Goal: Transaction & Acquisition: Download file/media

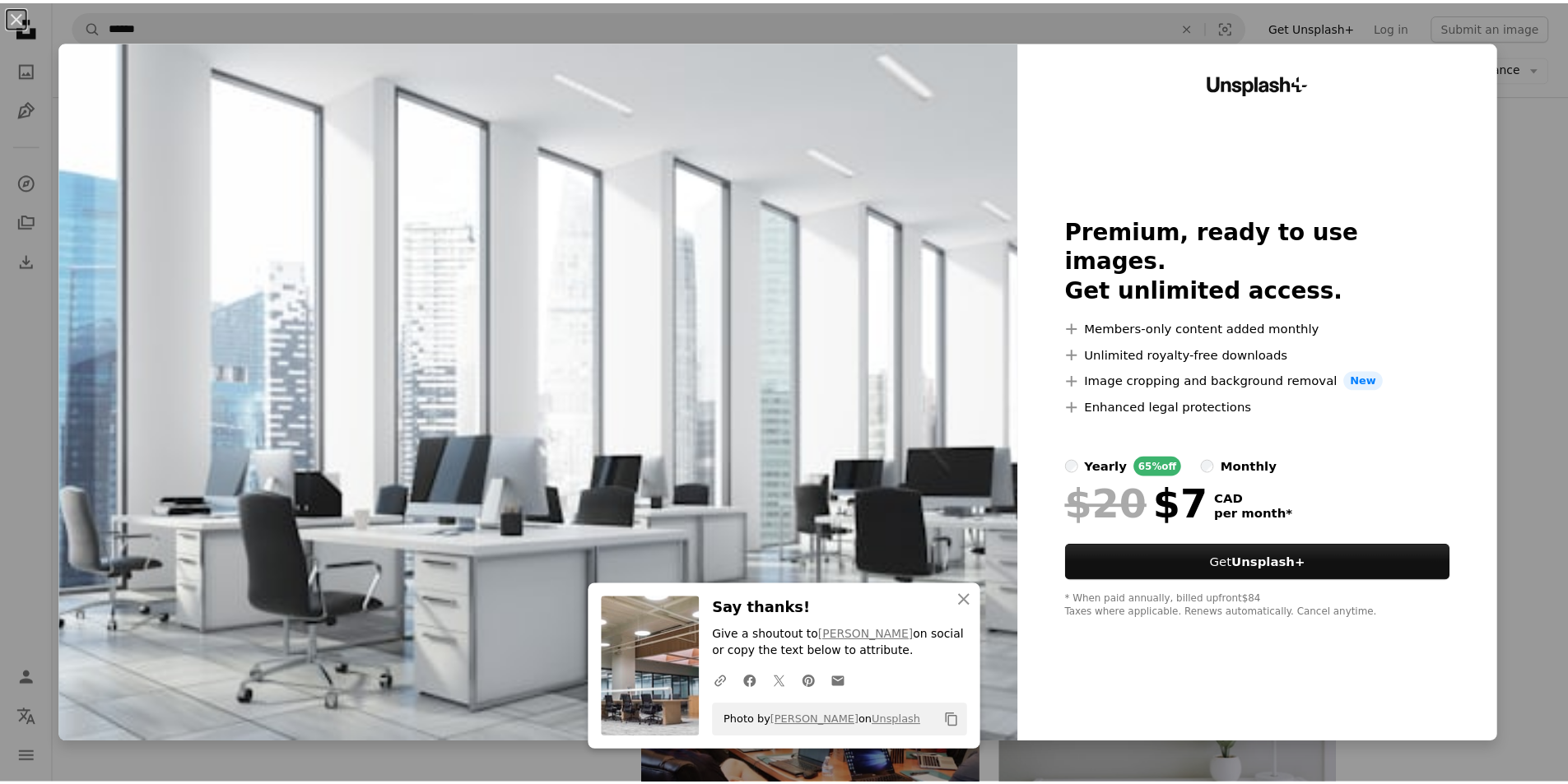
scroll to position [1563, 0]
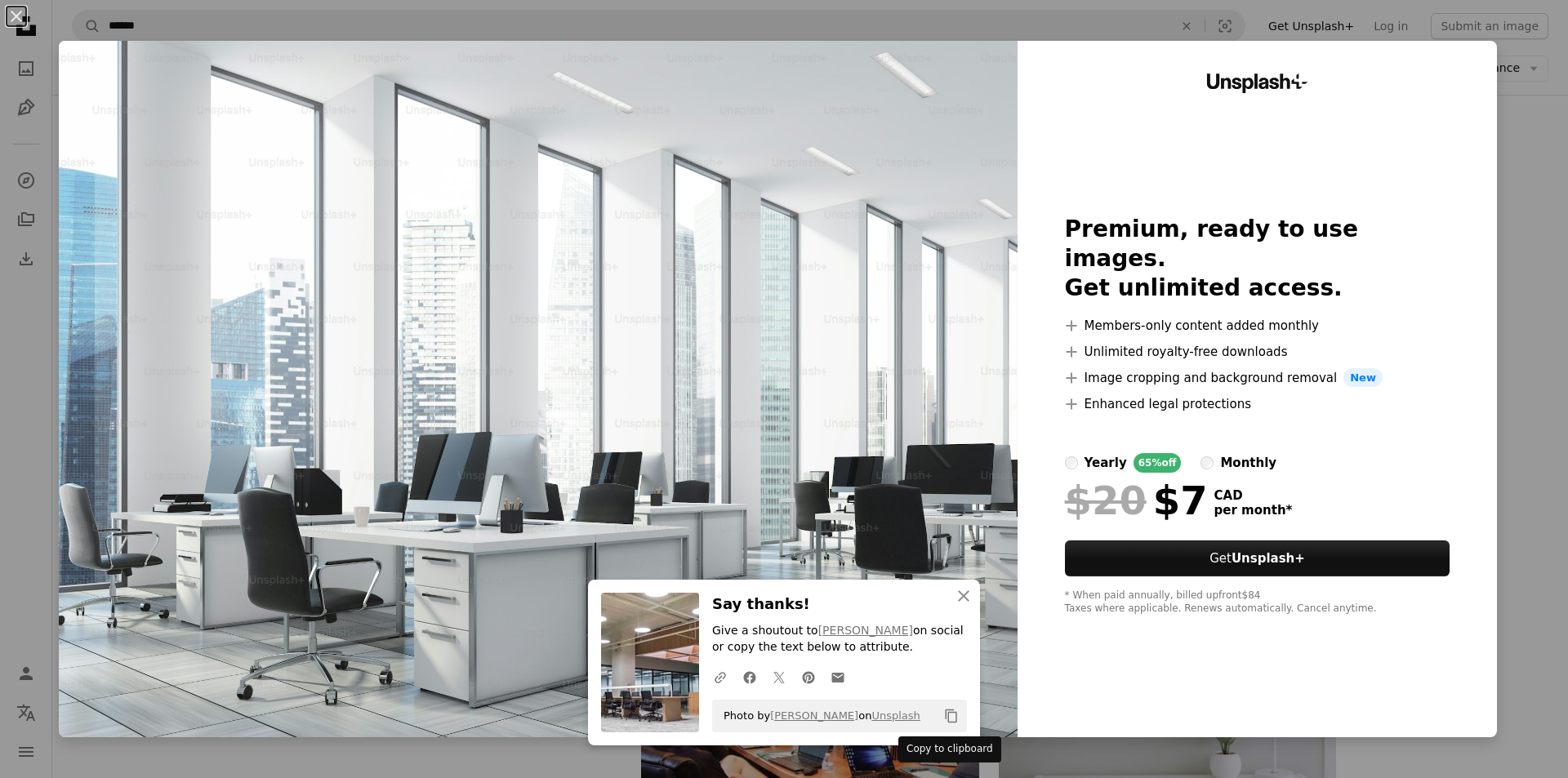
click at [951, 713] on icon "Copy content" at bounding box center [951, 716] width 14 height 14
click at [957, 591] on icon "An X shape" at bounding box center [964, 596] width 20 height 20
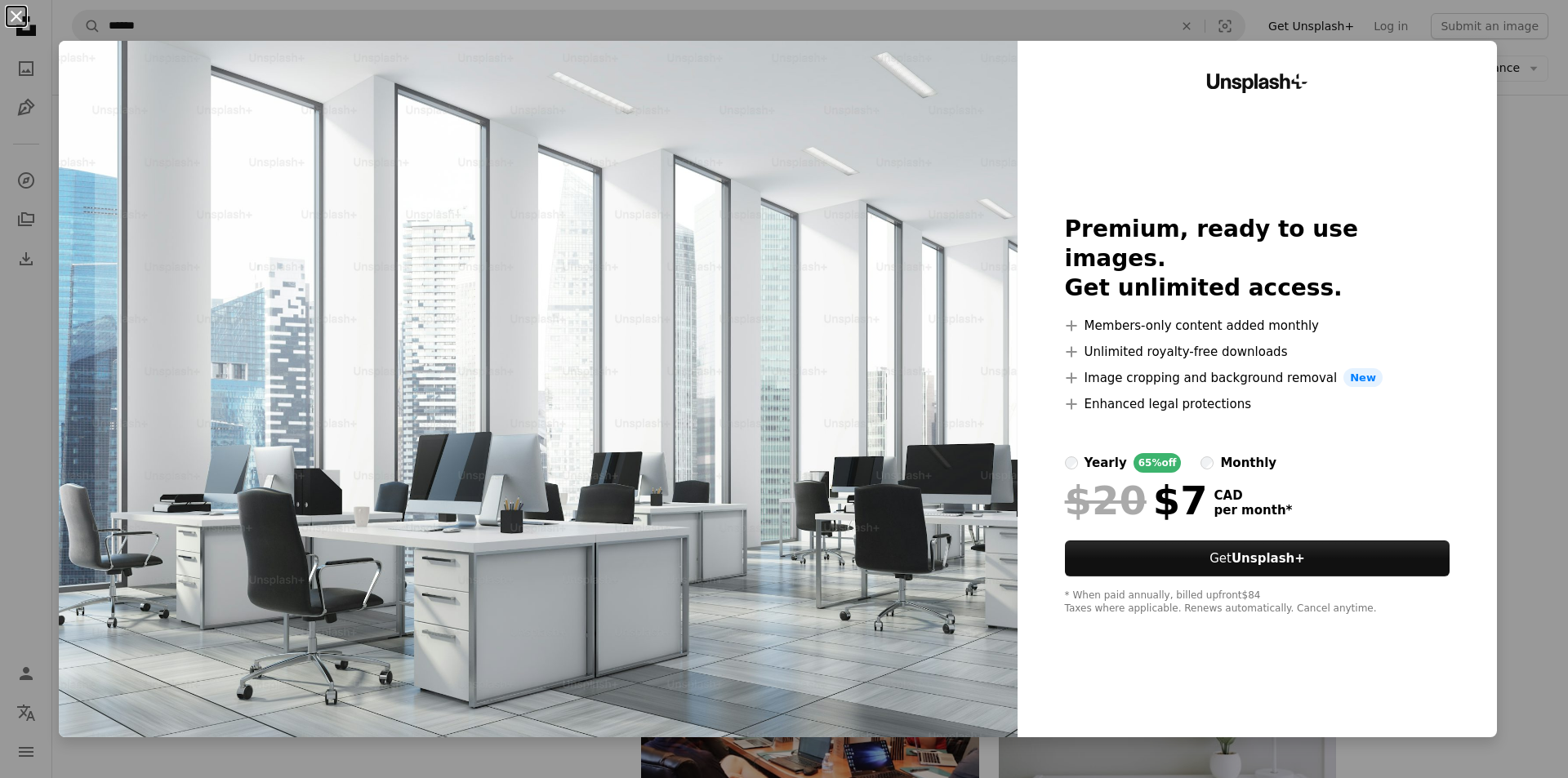
drag, startPoint x: 582, startPoint y: 479, endPoint x: 15, endPoint y: 15, distance: 732.7
click at [15, 15] on button "An X shape" at bounding box center [16, 16] width 20 height 20
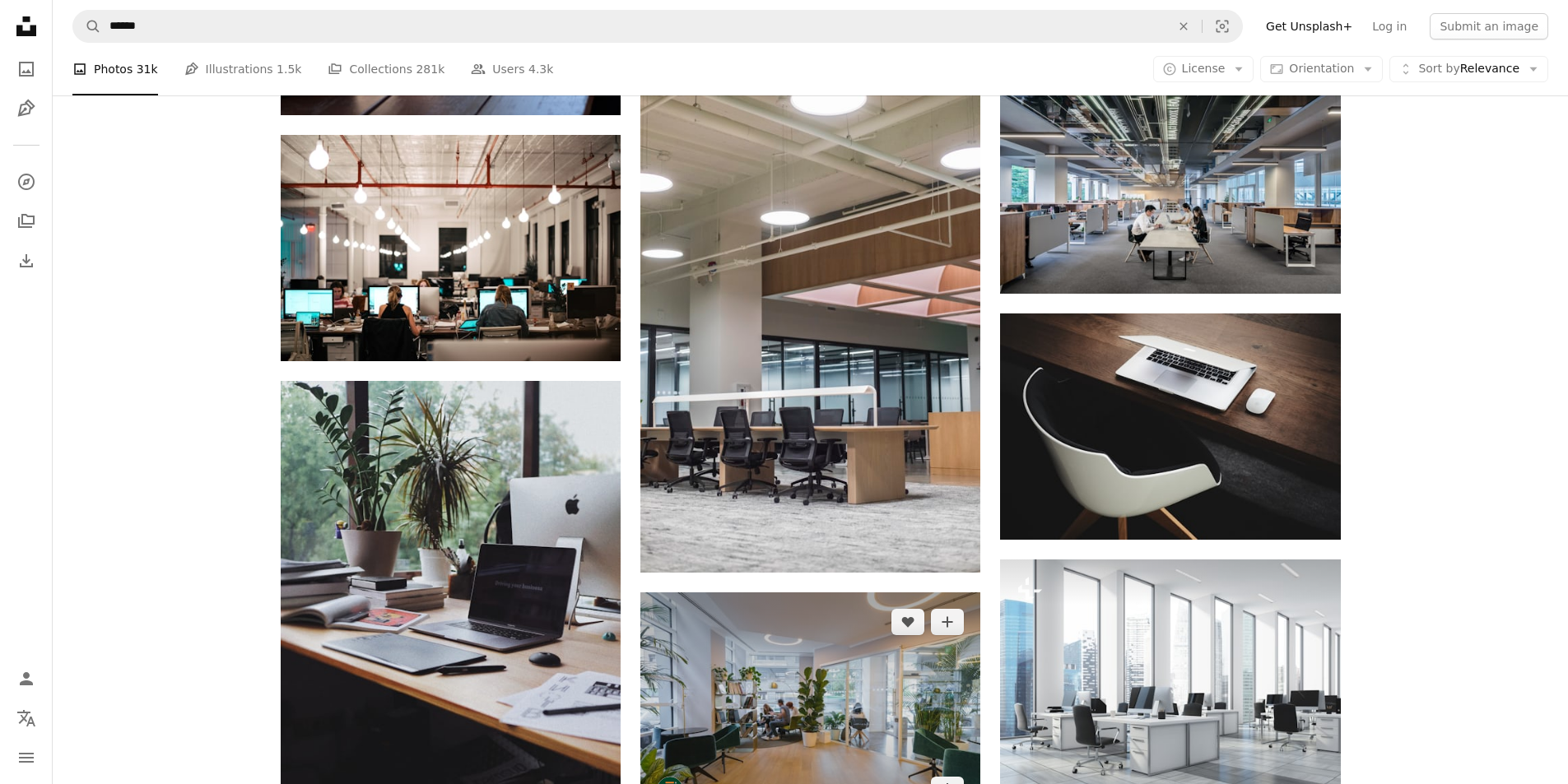
scroll to position [1316, 0]
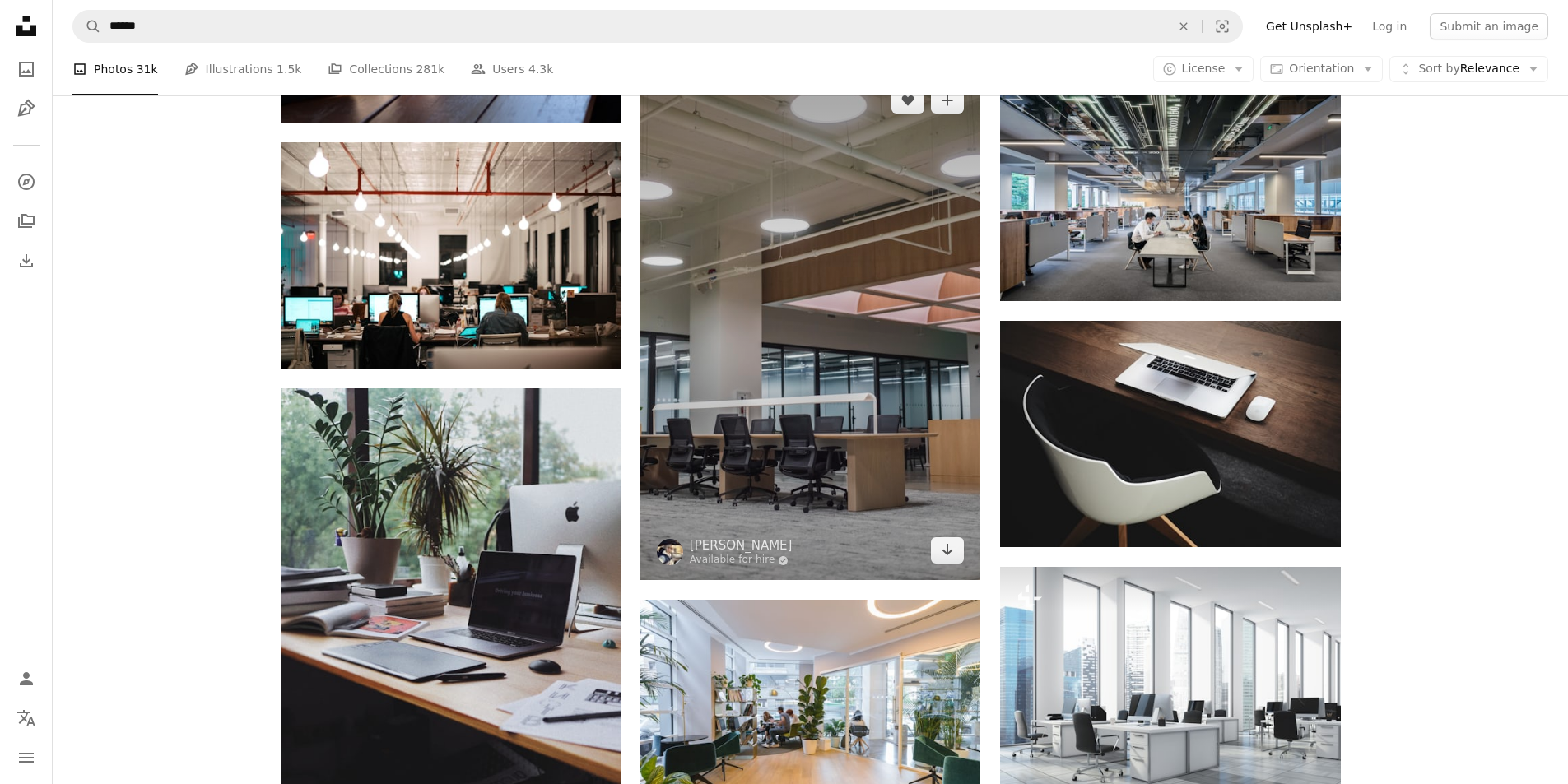
click at [817, 420] on img at bounding box center [811, 325] width 340 height 509
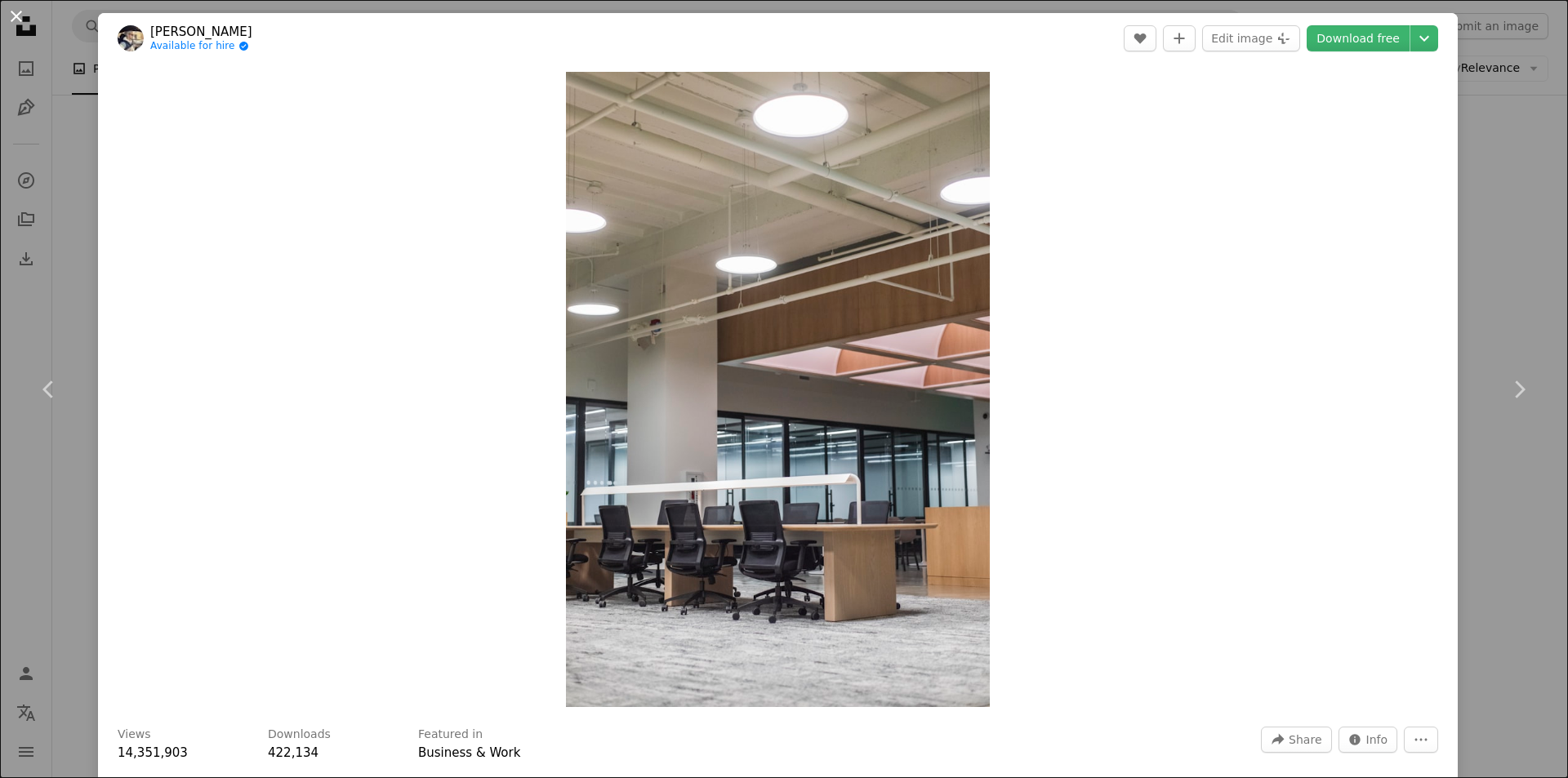
click at [20, 14] on button "An X shape" at bounding box center [16, 16] width 20 height 20
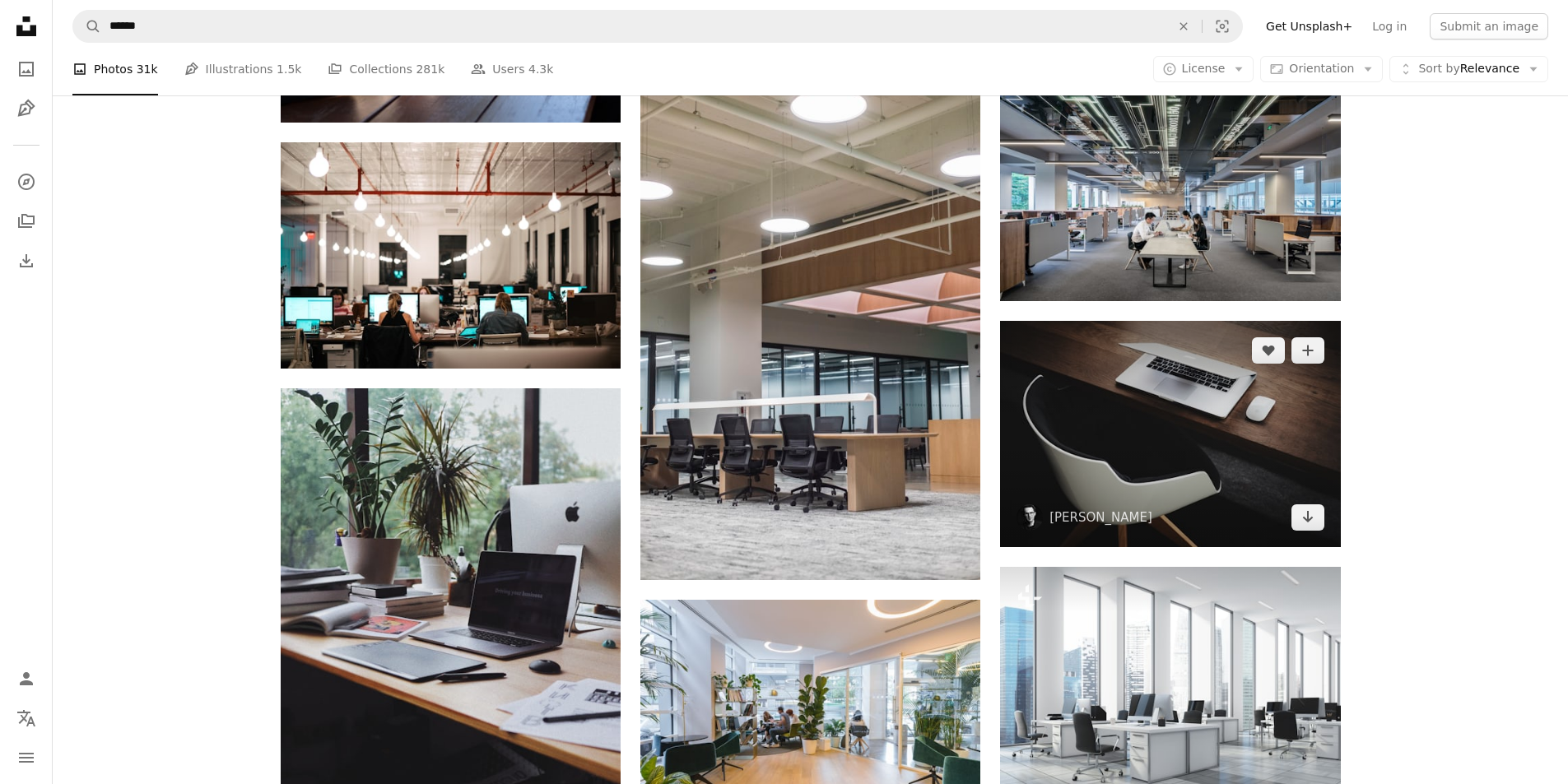
click at [1204, 482] on img at bounding box center [1170, 434] width 340 height 226
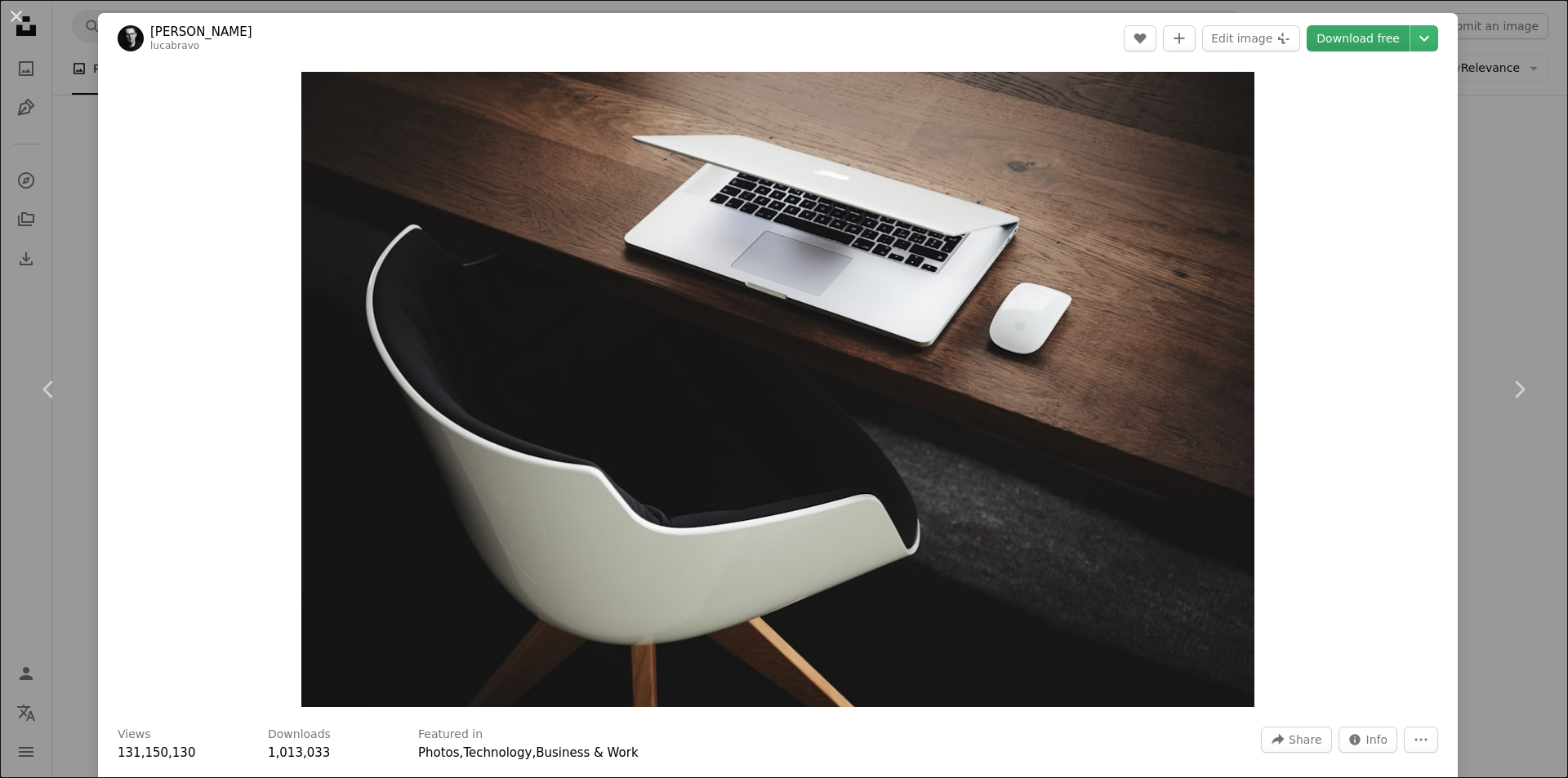
click at [1332, 40] on link "Download free" at bounding box center [1357, 38] width 103 height 26
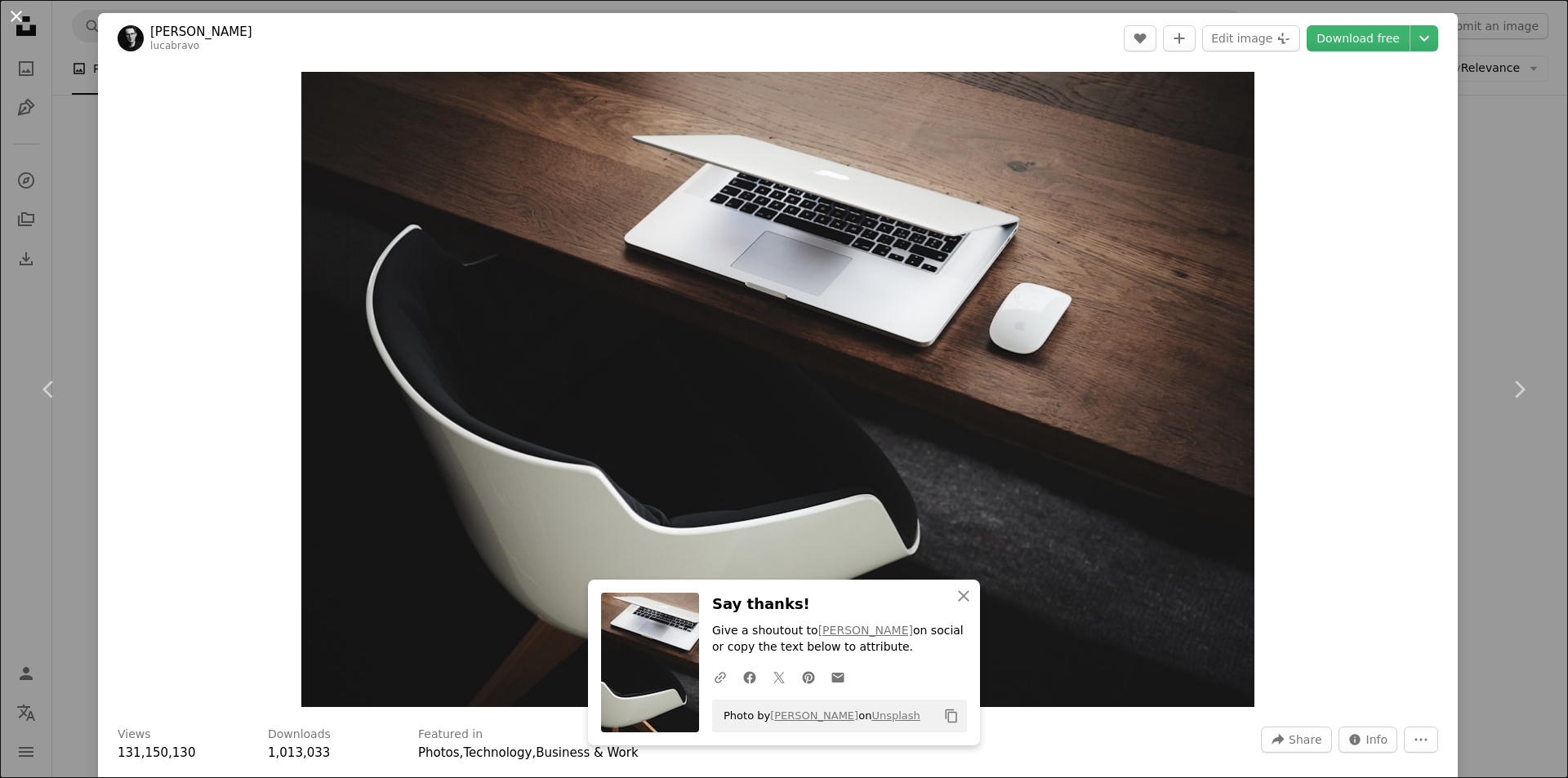
click at [13, 16] on button "An X shape" at bounding box center [16, 16] width 20 height 20
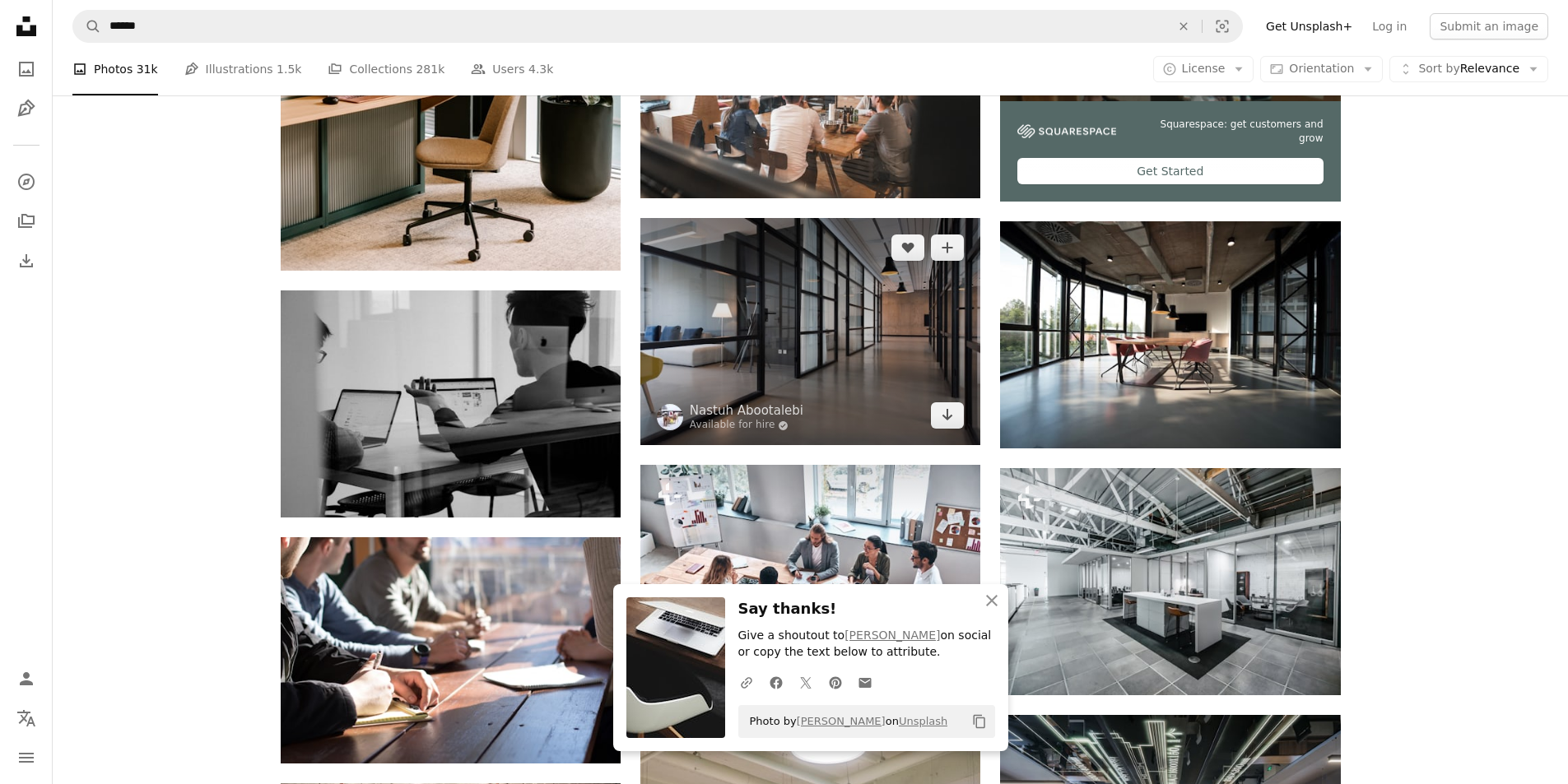
scroll to position [658, 0]
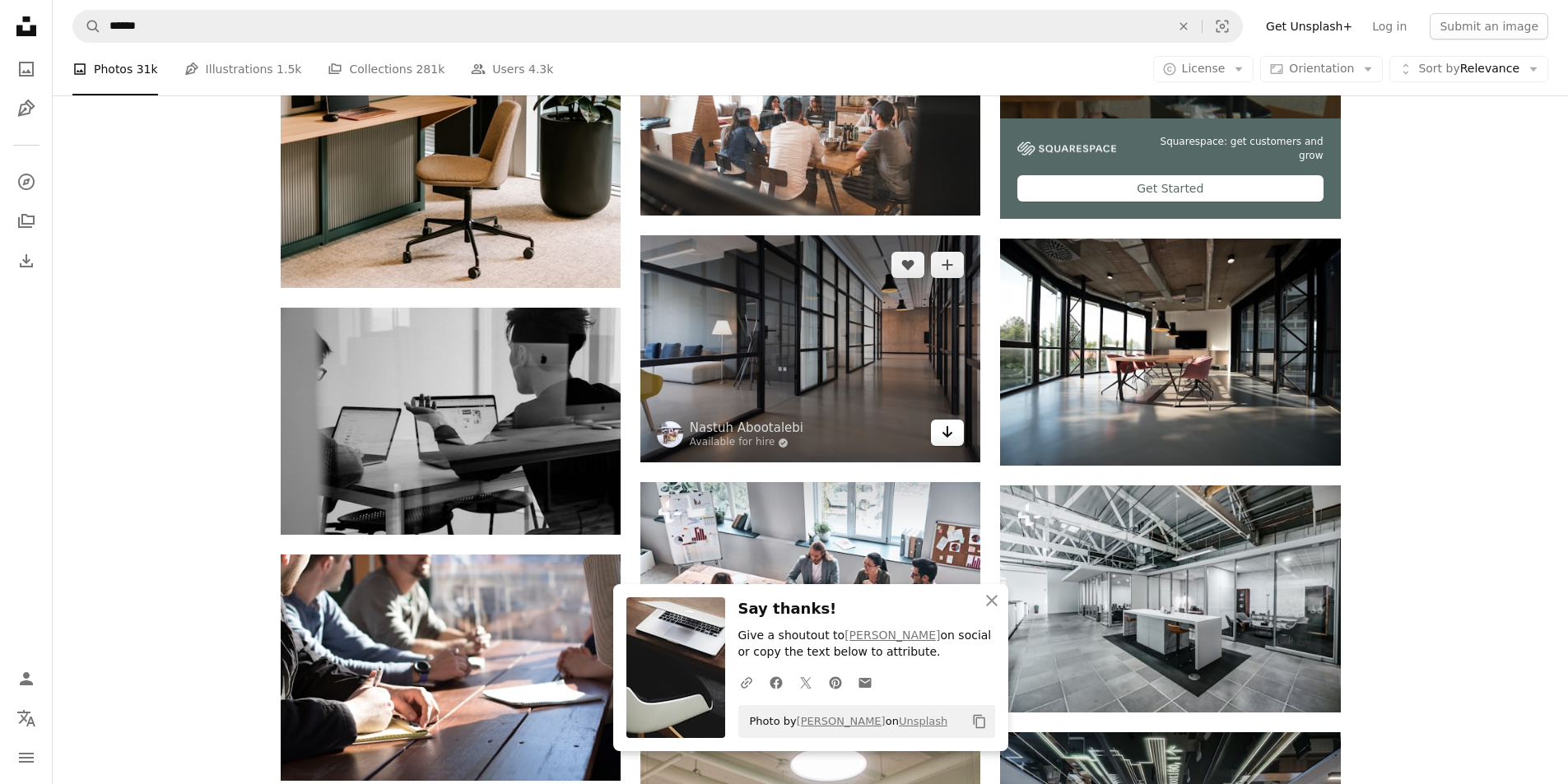
click at [947, 435] on icon "Download" at bounding box center [948, 432] width 11 height 12
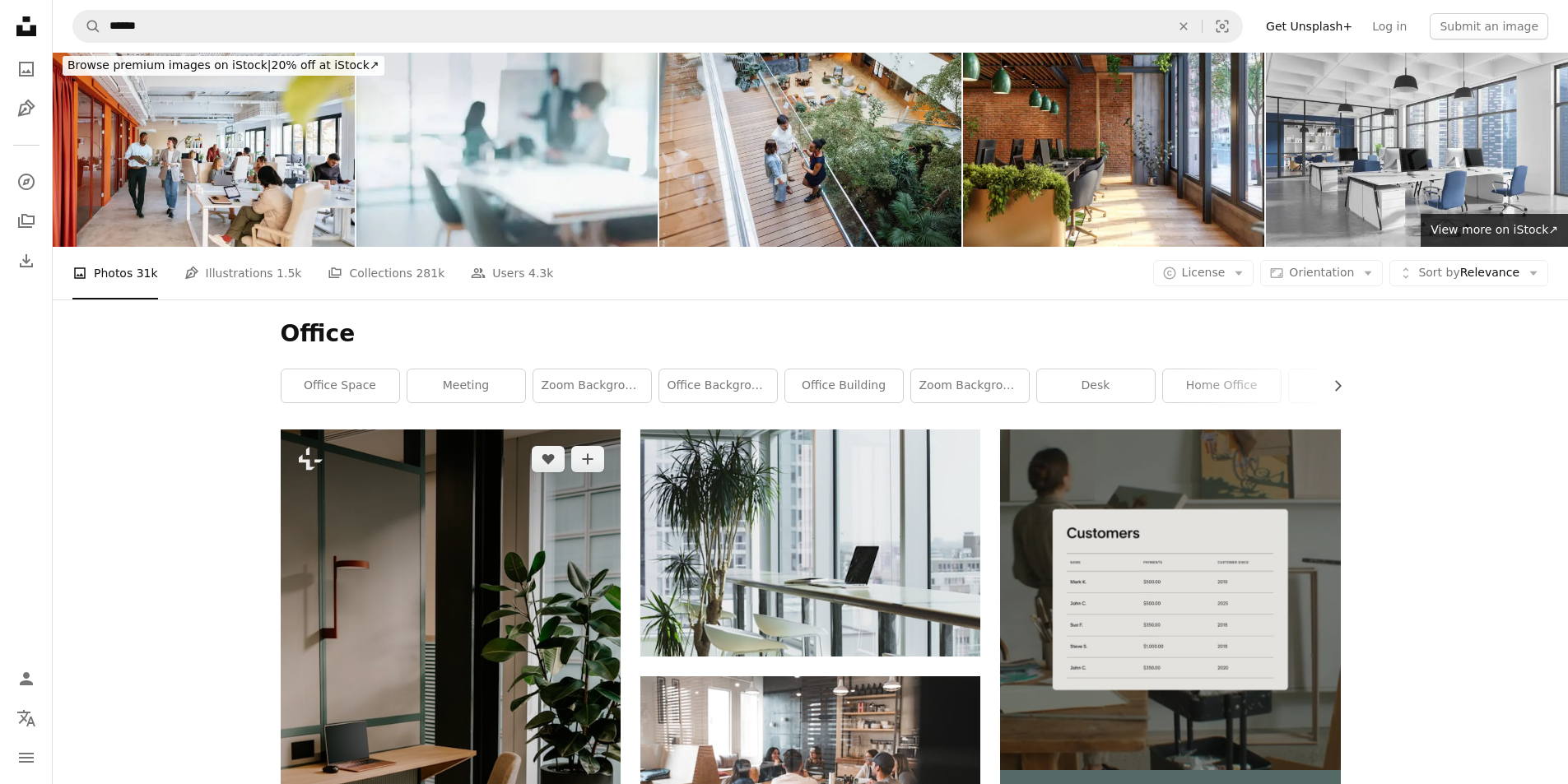
scroll to position [0, 0]
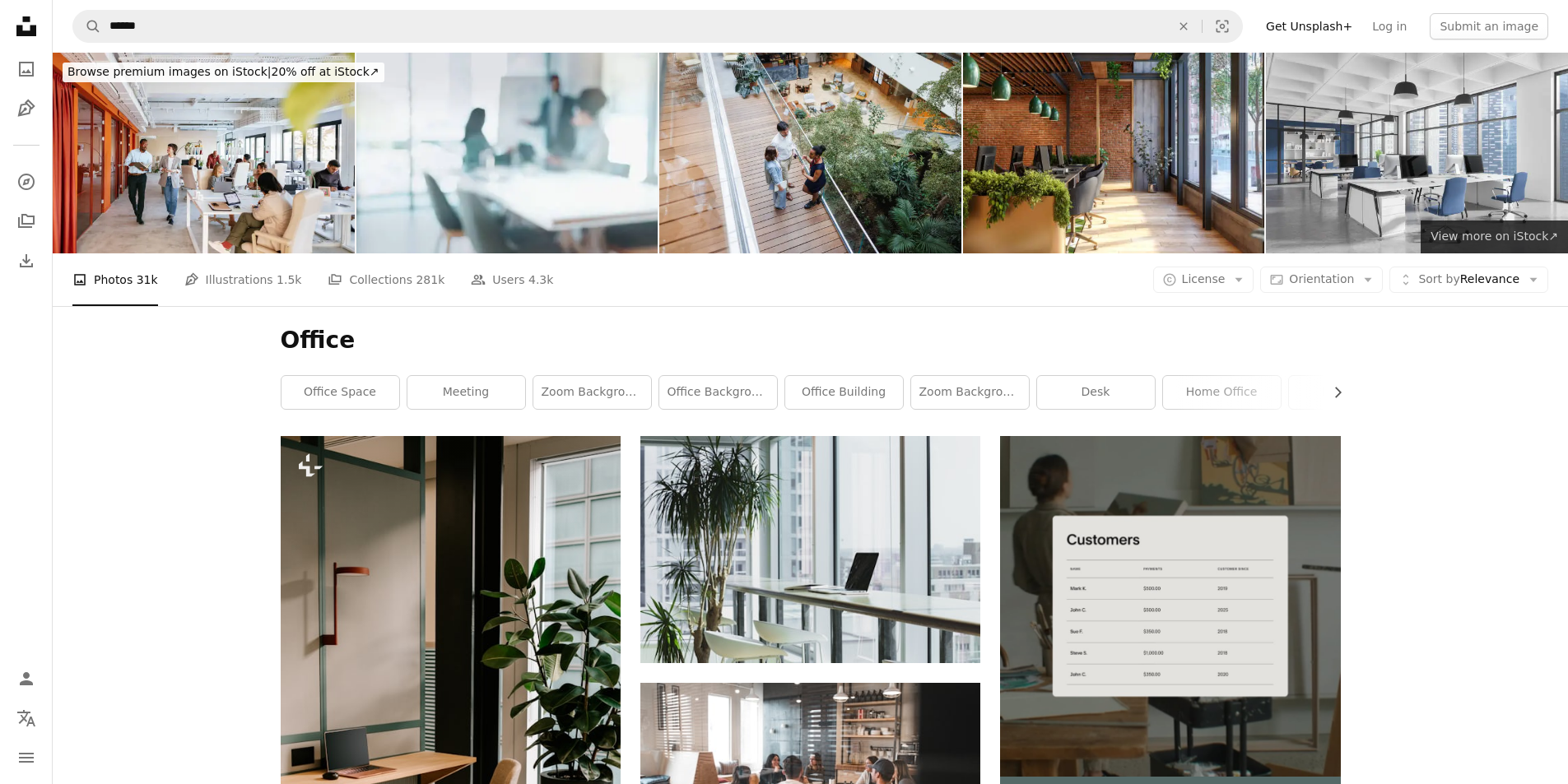
click at [1476, 237] on span "View more on iStock ↗" at bounding box center [1494, 236] width 127 height 14
